Goal: Task Accomplishment & Management: Use online tool/utility

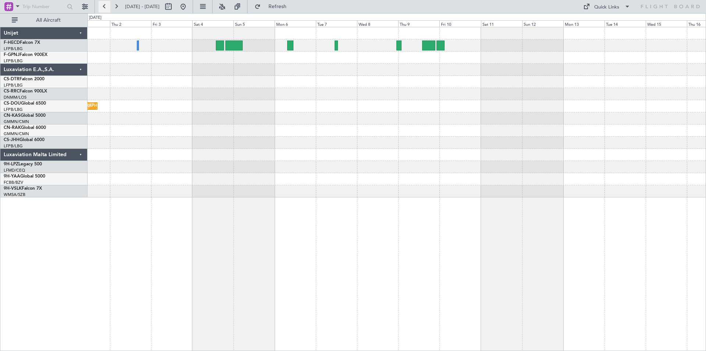
click at [105, 6] on button at bounding box center [105, 7] width 12 height 12
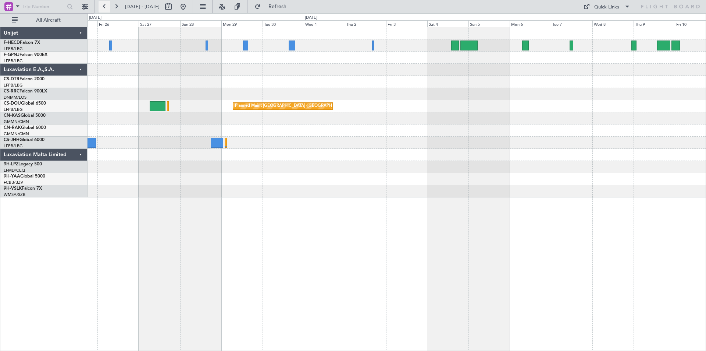
click at [105, 6] on button at bounding box center [105, 7] width 12 height 12
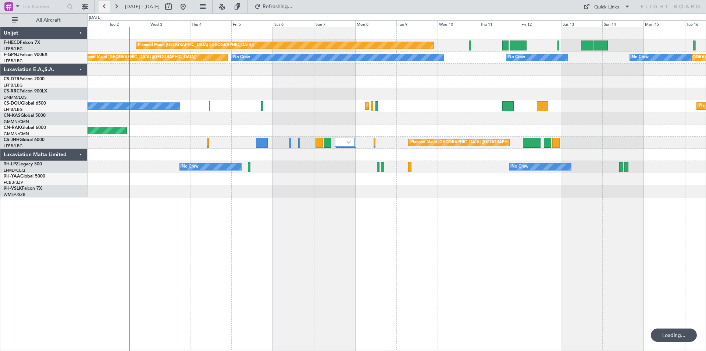
click at [105, 6] on button at bounding box center [105, 7] width 12 height 12
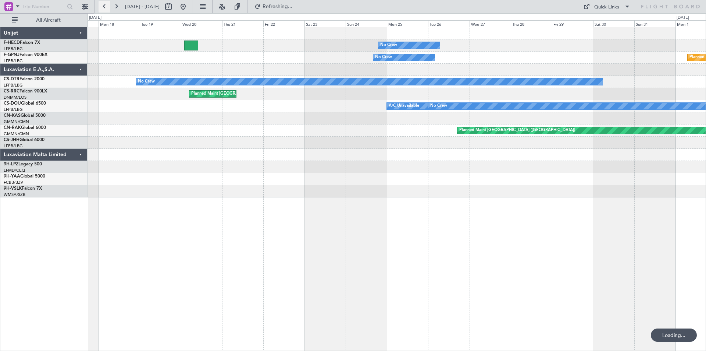
click at [105, 6] on button at bounding box center [105, 7] width 12 height 12
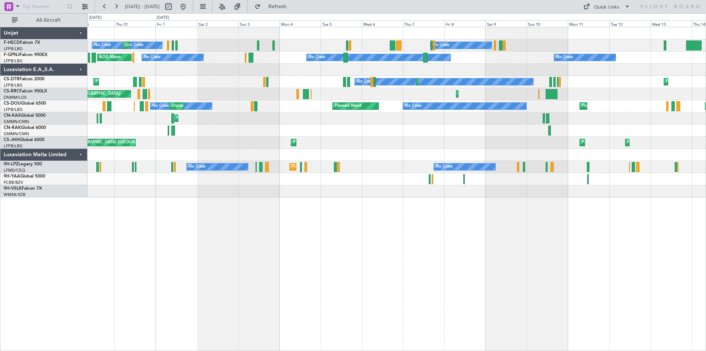
click at [243, 42] on div "No Crew No Crew Planned Maint [GEOGRAPHIC_DATA] ([GEOGRAPHIC_DATA]) No Crew No …" at bounding box center [397, 112] width 618 height 170
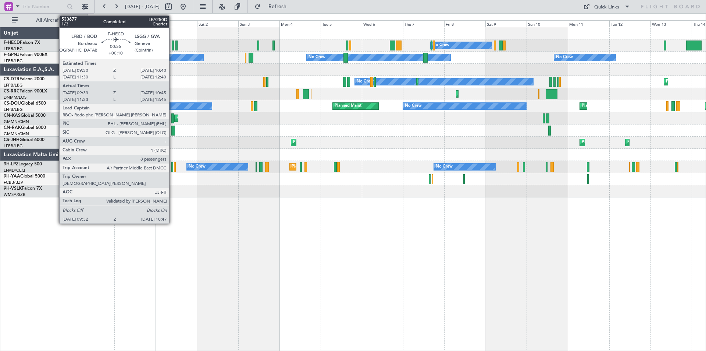
click at [172, 48] on div at bounding box center [173, 45] width 2 height 10
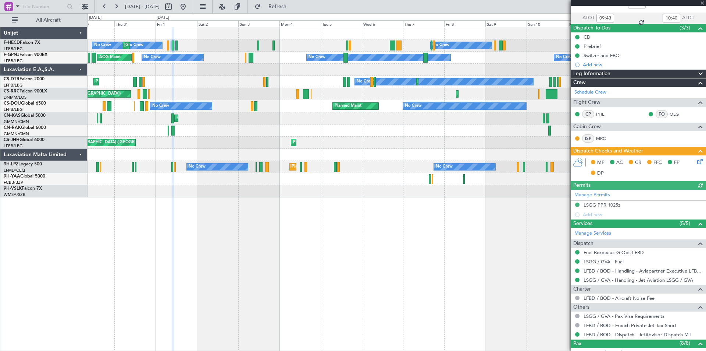
scroll to position [147, 0]
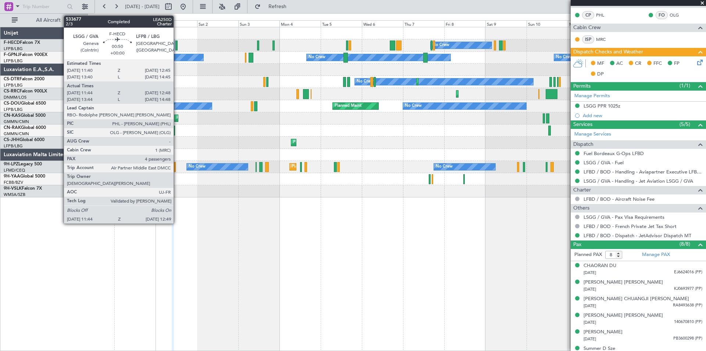
click at [177, 46] on div at bounding box center [176, 45] width 2 height 10
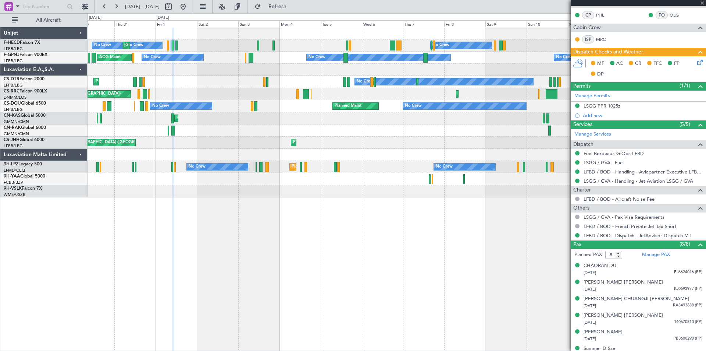
type input "11:54"
type input "12:43"
type input "4"
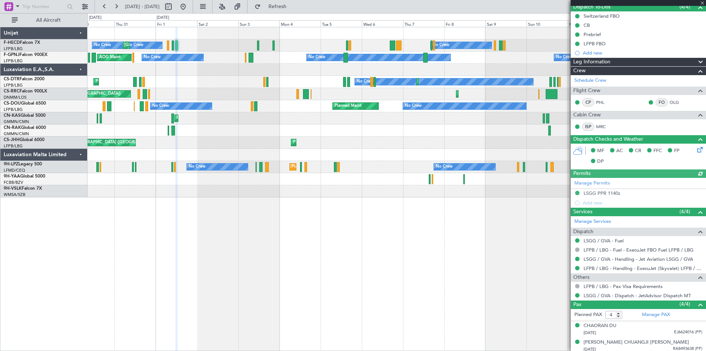
scroll to position [105, 0]
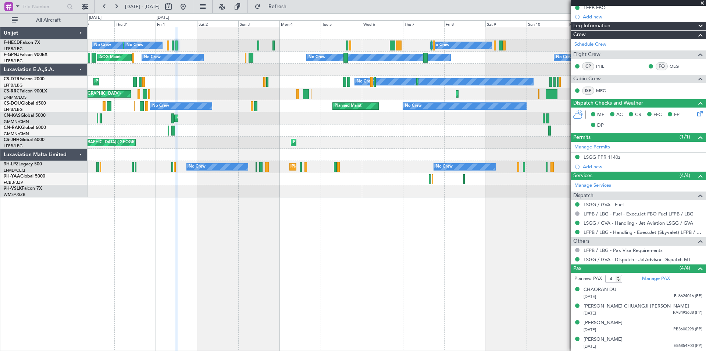
click at [342, 84] on div "Planned Maint Sofia No Crew Planned Maint Sofia [GEOGRAPHIC_DATA] ([GEOGRAPHIC_…" at bounding box center [397, 82] width 618 height 12
click at [343, 83] on div "Planned Maint Sofia No Crew Planned Maint Sofia [GEOGRAPHIC_DATA] ([GEOGRAPHIC_…" at bounding box center [397, 82] width 618 height 12
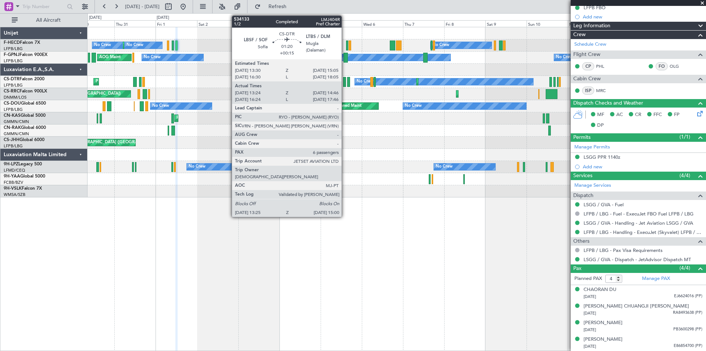
click at [345, 83] on div at bounding box center [344, 82] width 3 height 10
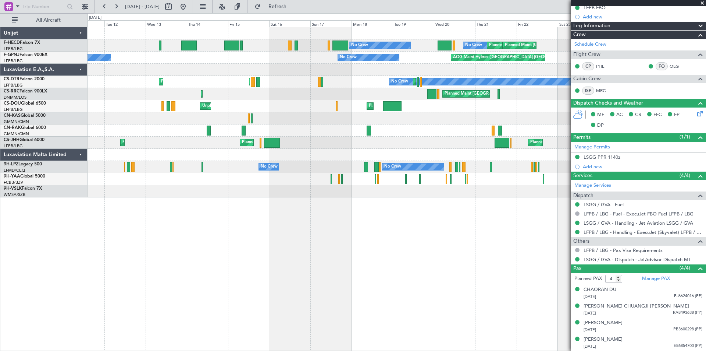
click at [0, 95] on div "No Crew No Crew Planned Maint [GEOGRAPHIC_DATA] ([GEOGRAPHIC_DATA]) Planned Mai…" at bounding box center [353, 181] width 706 height 337
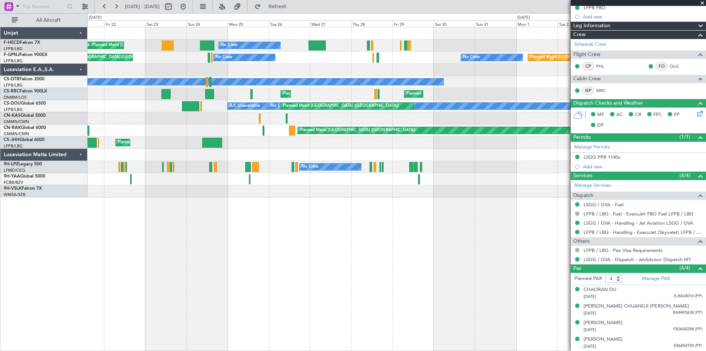
click at [0, 96] on div "No Crew Planned Maint [GEOGRAPHIC_DATA] ([GEOGRAPHIC_DATA]) Planned Maint [GEOG…" at bounding box center [353, 181] width 706 height 337
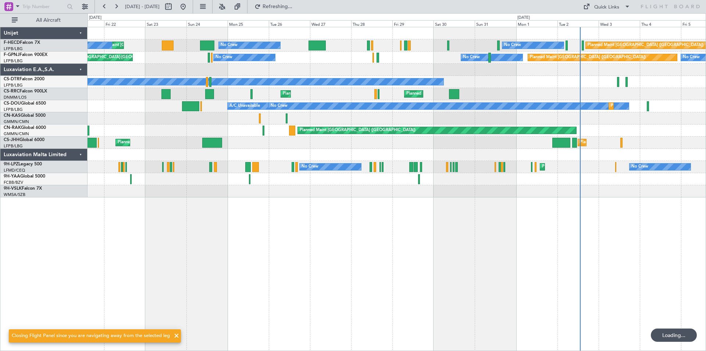
scroll to position [0, 0]
click at [189, 5] on button at bounding box center [183, 7] width 12 height 12
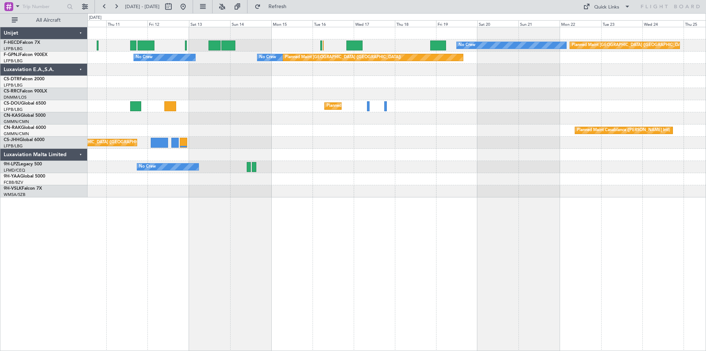
click at [47, 186] on div "No Crew Planned Maint [GEOGRAPHIC_DATA] ([GEOGRAPHIC_DATA]) Planned Maint [GEOG…" at bounding box center [353, 181] width 706 height 337
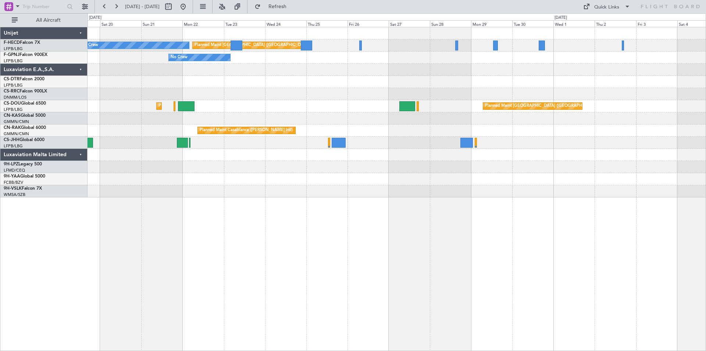
click at [151, 130] on div "Planned Maint [GEOGRAPHIC_DATA] ([GEOGRAPHIC_DATA]) No Crew No Crew No Crew Pla…" at bounding box center [397, 112] width 618 height 170
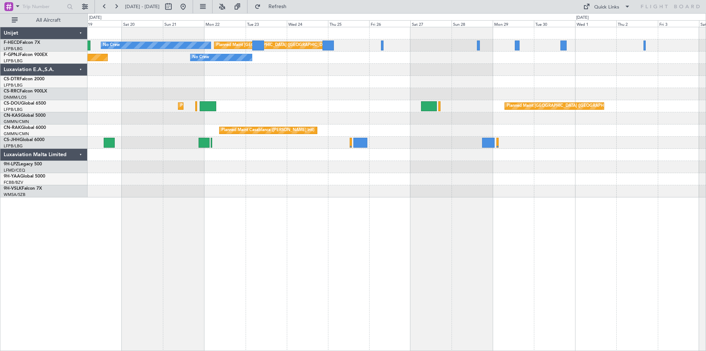
click at [614, 45] on div "Planned Maint [GEOGRAPHIC_DATA] ([GEOGRAPHIC_DATA]) No Crew No Crew Planned Mai…" at bounding box center [397, 112] width 618 height 170
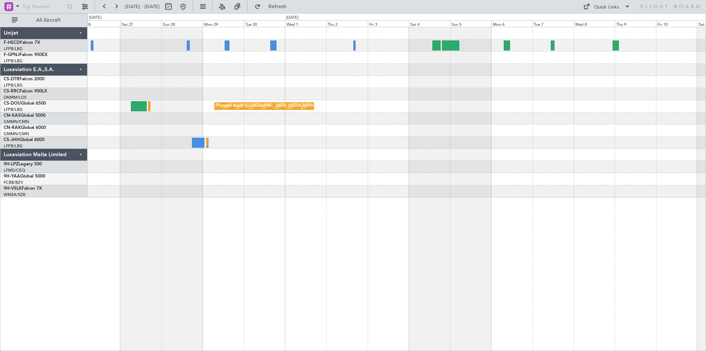
click at [185, 83] on div "Planned Maint [GEOGRAPHIC_DATA] ([GEOGRAPHIC_DATA]) No Crew Planned Maint [GEOG…" at bounding box center [397, 112] width 618 height 170
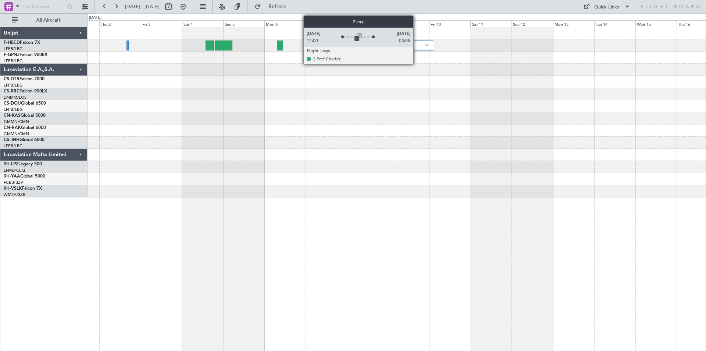
click at [417, 46] on div at bounding box center [423, 44] width 22 height 9
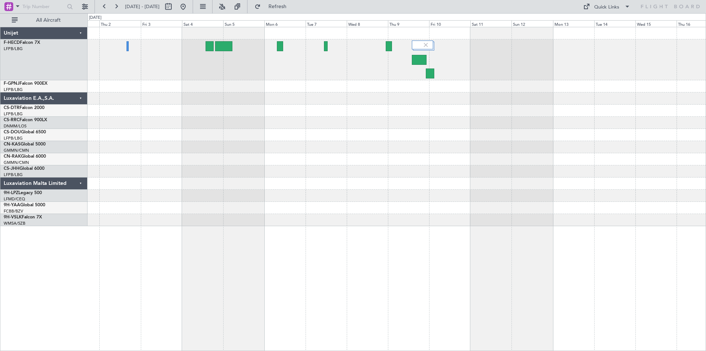
click at [170, 149] on div at bounding box center [397, 147] width 618 height 12
